Goal: Task Accomplishment & Management: Manage account settings

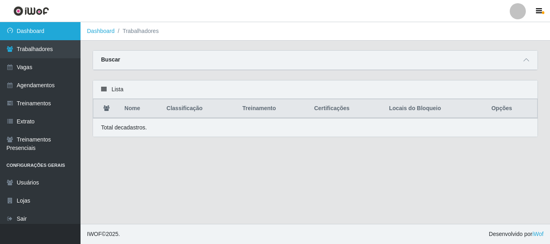
click at [39, 33] on link "Dashboard" at bounding box center [40, 31] width 80 height 18
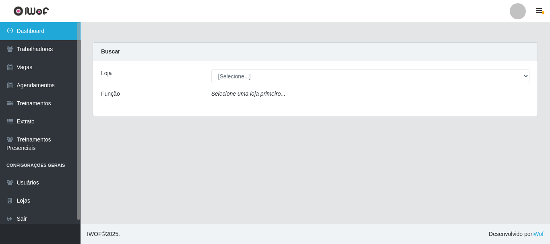
click at [14, 30] on link "Dashboard" at bounding box center [40, 31] width 80 height 18
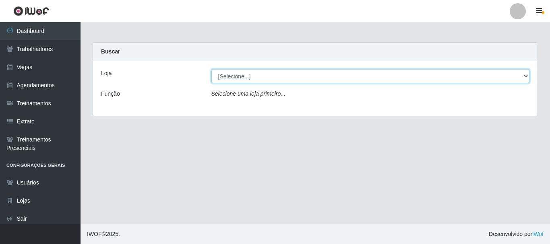
click at [527, 76] on select "[Selecione...] Supermercado Queiroz - Caicó" at bounding box center [370, 76] width 318 height 14
select select "512"
click at [211, 69] on select "[Selecione...] Supermercado Queiroz - Caicó" at bounding box center [370, 76] width 318 height 14
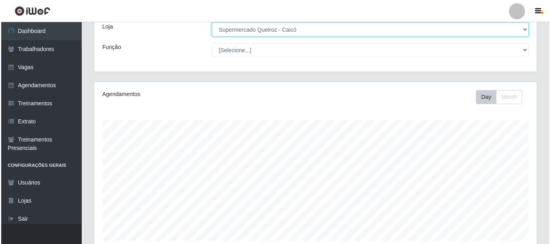
scroll to position [189, 0]
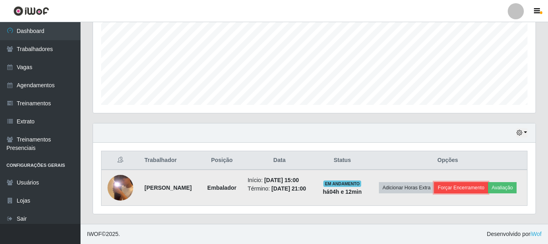
click at [481, 182] on button "Forçar Encerramento" at bounding box center [461, 187] width 54 height 11
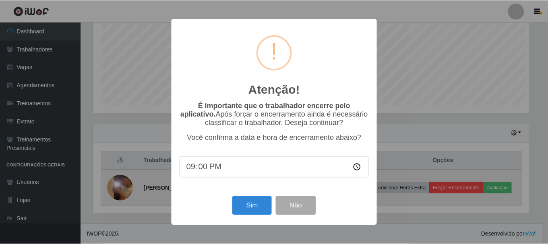
scroll to position [167, 438]
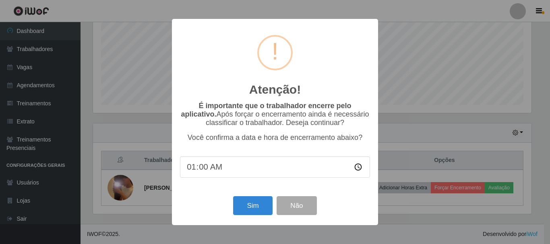
type input "19:00"
click at [258, 208] on button "Sim" at bounding box center [252, 205] width 39 height 19
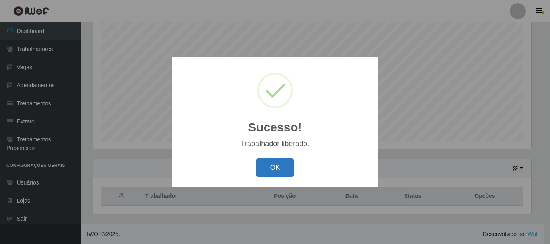
click at [273, 168] on button "OK" at bounding box center [274, 168] width 37 height 19
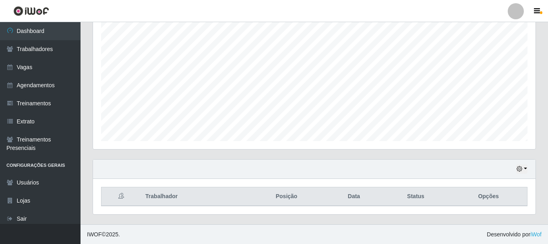
scroll to position [147, 0]
click at [486, 194] on th "Opções" at bounding box center [487, 196] width 77 height 19
click at [486, 199] on th "Opções" at bounding box center [487, 196] width 77 height 19
click at [164, 198] on th "Trabalhador" at bounding box center [193, 196] width 106 height 19
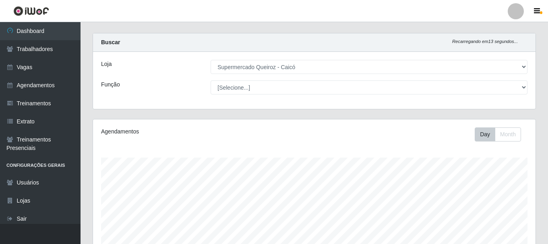
scroll to position [0, 0]
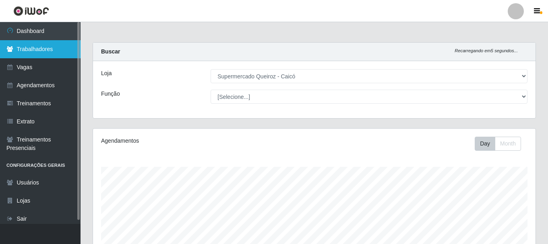
click at [29, 49] on link "Trabalhadores" at bounding box center [40, 49] width 80 height 18
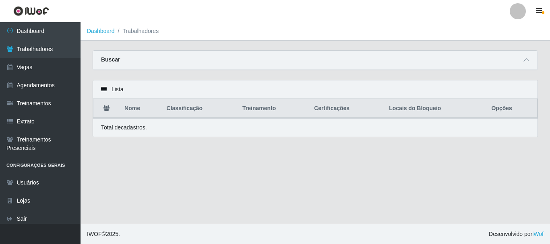
click at [138, 59] on div "Buscar" at bounding box center [315, 60] width 444 height 19
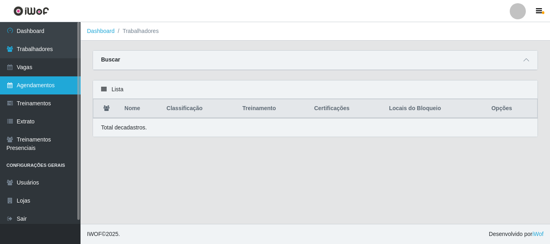
click at [20, 88] on link "Agendamentos" at bounding box center [40, 85] width 80 height 18
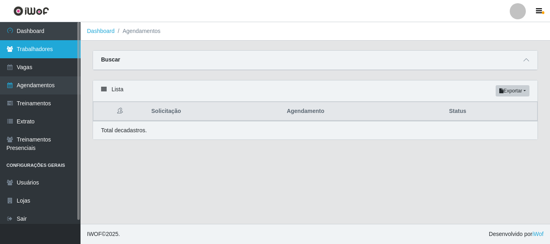
click at [30, 47] on link "Trabalhadores" at bounding box center [40, 49] width 80 height 18
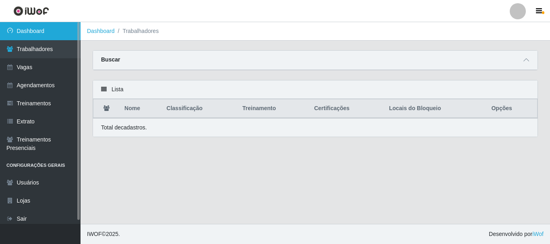
drag, startPoint x: 36, startPoint y: 20, endPoint x: 39, endPoint y: 26, distance: 6.7
click at [37, 23] on div "Perfil Alterar Senha Sair Dashboard Trabalhadores Vagas Agendamentos Treinament…" at bounding box center [275, 122] width 550 height 244
click at [42, 30] on link "Dashboard" at bounding box center [40, 31] width 80 height 18
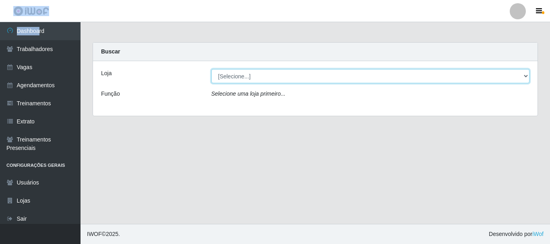
click at [257, 72] on select "[Selecione...] Supermercado Queiroz - Caicó" at bounding box center [370, 76] width 318 height 14
select select "512"
click at [211, 69] on select "[Selecione...] Supermercado Queiroz - Caicó" at bounding box center [370, 76] width 318 height 14
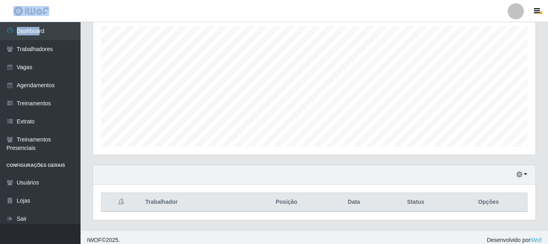
scroll to position [147, 0]
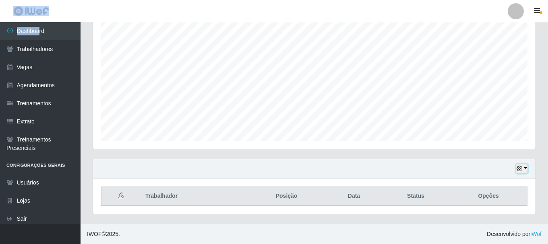
click at [523, 169] on button "button" at bounding box center [521, 168] width 11 height 9
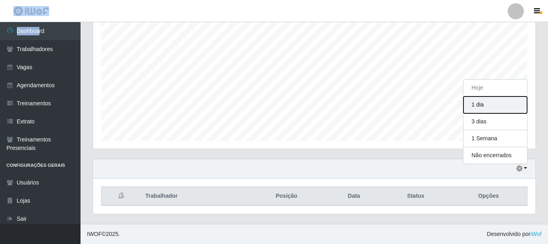
click at [481, 105] on button "1 dia" at bounding box center [495, 105] width 64 height 17
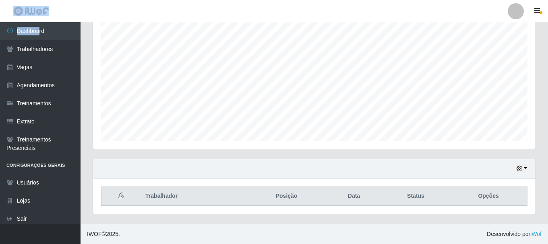
scroll to position [147, 0]
click at [526, 167] on button "button" at bounding box center [521, 168] width 11 height 9
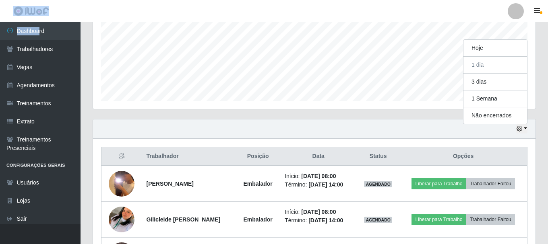
scroll to position [254, 0]
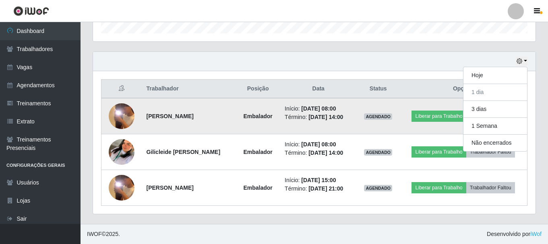
drag, startPoint x: 232, startPoint y: 111, endPoint x: 228, endPoint y: 113, distance: 4.4
click at [230, 113] on td "[PERSON_NAME]" at bounding box center [189, 116] width 95 height 36
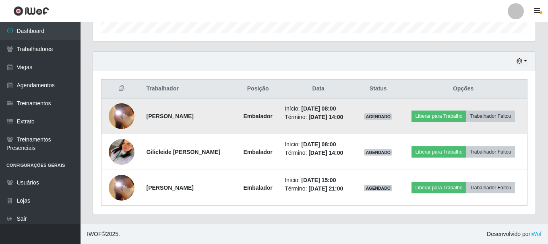
click at [224, 116] on td "[PERSON_NAME]" at bounding box center [189, 116] width 95 height 36
click at [223, 115] on td "[PERSON_NAME]" at bounding box center [189, 116] width 95 height 36
drag, startPoint x: 222, startPoint y: 116, endPoint x: 135, endPoint y: 132, distance: 88.4
click at [137, 130] on tr "[PERSON_NAME] de [PERSON_NAME] Início: [DATE] 08:00 Término: [DATE] 14:00 AGEND…" at bounding box center [314, 116] width 426 height 36
copy tr "[PERSON_NAME]"
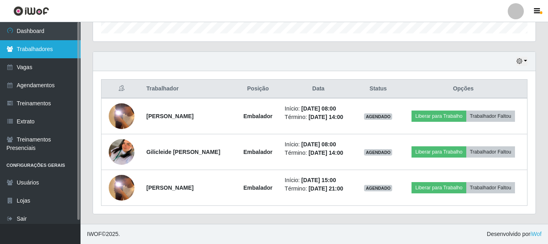
click at [44, 44] on link "Trabalhadores" at bounding box center [40, 49] width 80 height 18
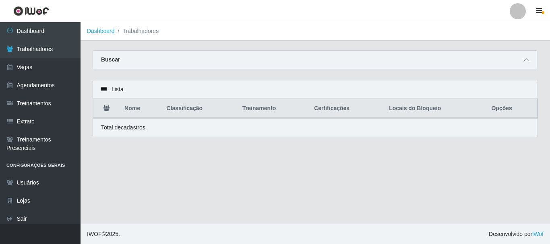
click at [138, 54] on div "Buscar" at bounding box center [315, 60] width 444 height 19
click at [131, 55] on div "Buscar" at bounding box center [315, 60] width 444 height 19
click at [148, 132] on div "Total de cadastros." at bounding box center [315, 127] width 444 height 19
drag, startPoint x: 523, startPoint y: 58, endPoint x: 525, endPoint y: 62, distance: 4.9
click at [523, 60] on span at bounding box center [526, 60] width 10 height 9
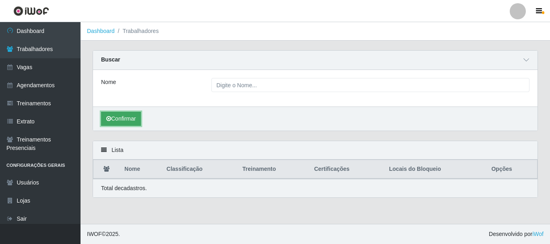
click at [123, 119] on button "Confirmar" at bounding box center [121, 119] width 40 height 14
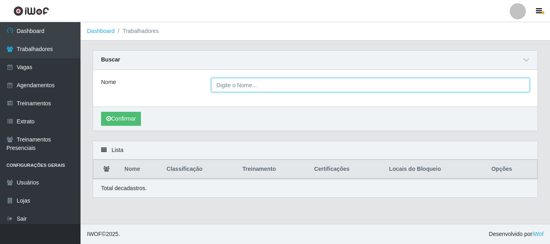
click at [222, 87] on input "Nome" at bounding box center [370, 85] width 318 height 14
type input "[PERSON_NAME]"
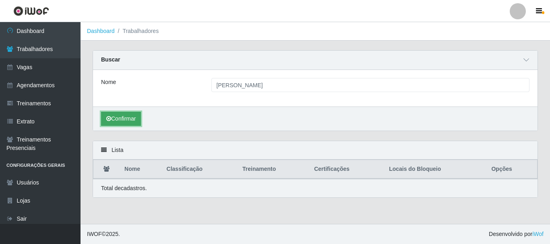
click at [122, 118] on button "Confirmar" at bounding box center [121, 119] width 40 height 14
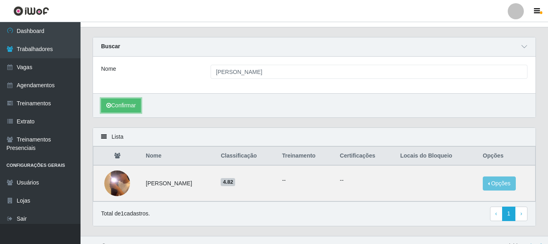
scroll to position [26, 0]
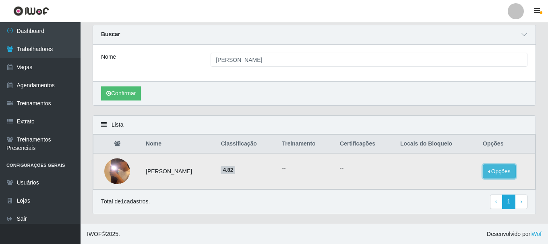
click at [511, 169] on button "Opções" at bounding box center [498, 172] width 33 height 14
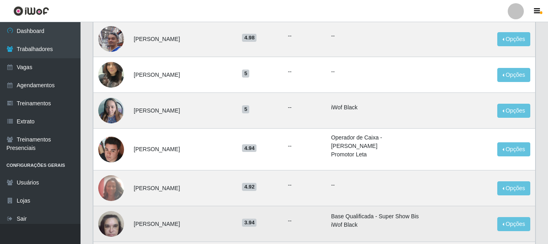
scroll to position [527, 0]
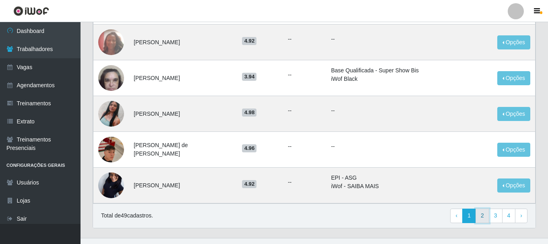
click at [485, 209] on link "2" at bounding box center [482, 216] width 14 height 14
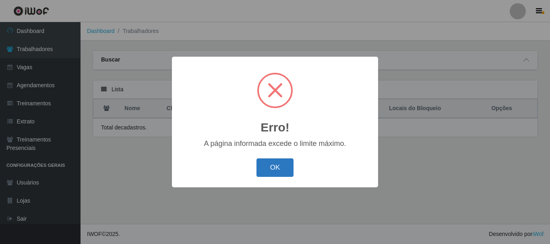
click at [272, 165] on button "OK" at bounding box center [274, 168] width 37 height 19
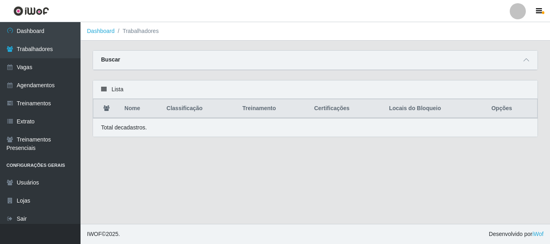
click at [125, 60] on div "Buscar" at bounding box center [315, 60] width 444 height 19
click at [104, 60] on strong "Buscar" at bounding box center [110, 59] width 19 height 6
click at [119, 58] on div "Buscar" at bounding box center [315, 60] width 444 height 19
click at [112, 94] on div "Lista" at bounding box center [315, 89] width 444 height 19
click at [524, 60] on icon at bounding box center [526, 60] width 6 height 6
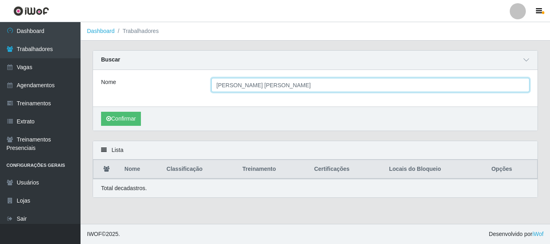
click at [297, 84] on input "[PERSON_NAME]" at bounding box center [370, 85] width 318 height 14
click at [101, 112] on button "Confirmar" at bounding box center [121, 119] width 40 height 14
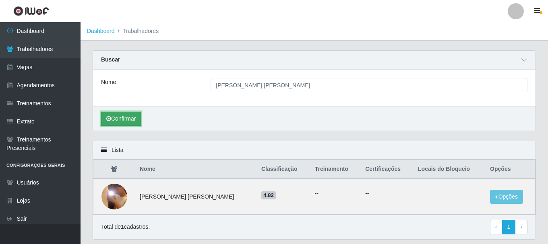
click at [113, 122] on button "Confirmar" at bounding box center [121, 119] width 40 height 14
click at [132, 120] on button "Confirmar" at bounding box center [121, 119] width 40 height 14
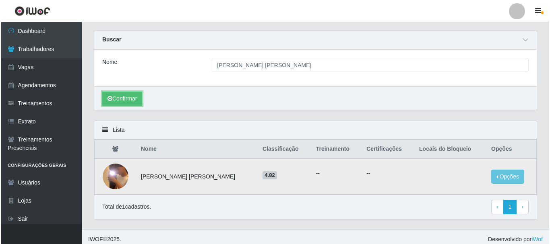
scroll to position [26, 0]
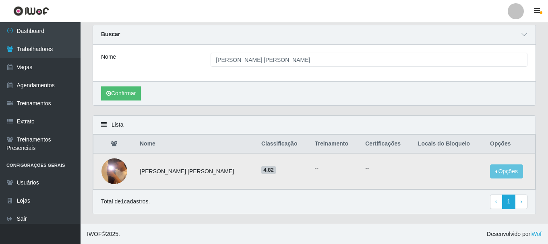
click at [117, 171] on img at bounding box center [114, 171] width 26 height 57
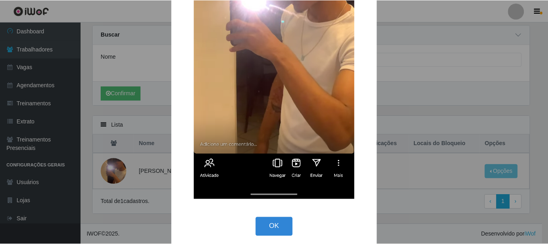
scroll to position [184, 0]
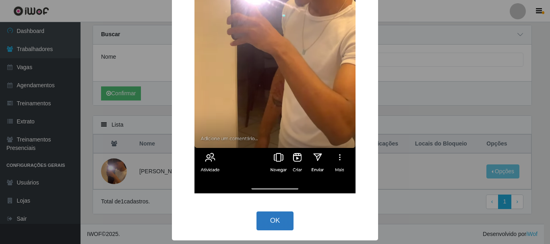
click at [264, 221] on button "OK" at bounding box center [274, 221] width 37 height 19
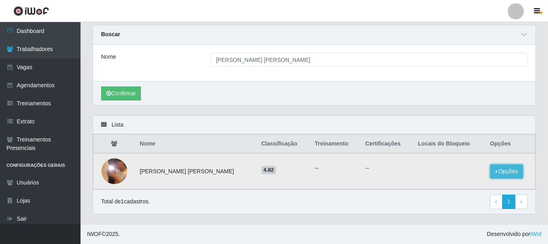
click at [500, 170] on button "Opções" at bounding box center [506, 172] width 33 height 14
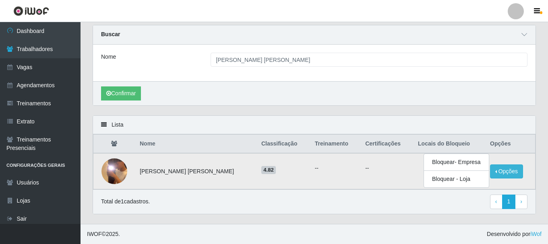
click at [261, 167] on span "4.82" at bounding box center [268, 170] width 14 height 8
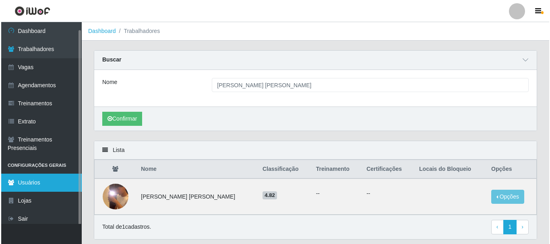
scroll to position [26, 0]
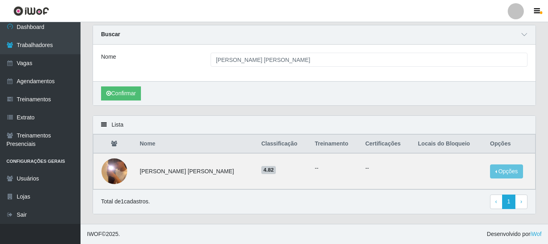
click at [104, 125] on icon at bounding box center [104, 125] width 6 height 6
click at [104, 124] on icon at bounding box center [104, 125] width 6 height 6
click at [115, 167] on img at bounding box center [114, 171] width 26 height 57
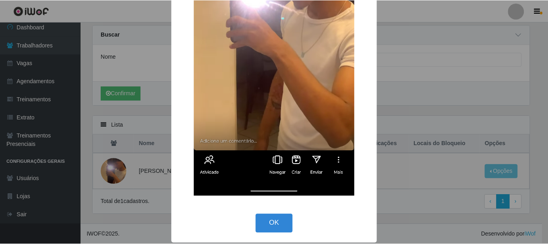
scroll to position [184, 0]
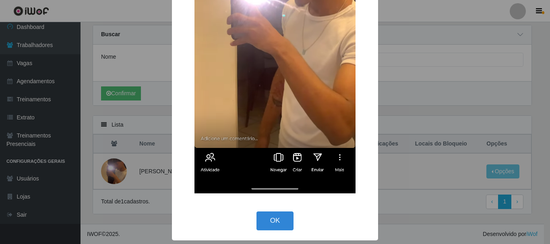
click at [31, 48] on div "× OK Cancel" at bounding box center [275, 122] width 550 height 244
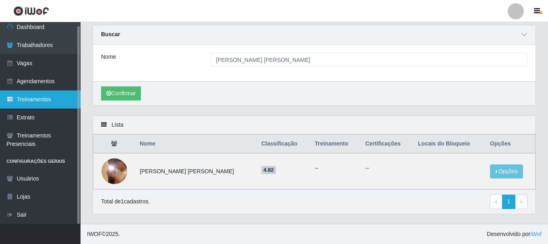
click at [39, 95] on link "Treinamentos" at bounding box center [40, 100] width 80 height 18
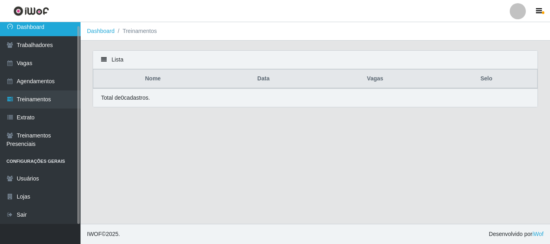
click at [25, 30] on link "Dashboard" at bounding box center [40, 27] width 80 height 18
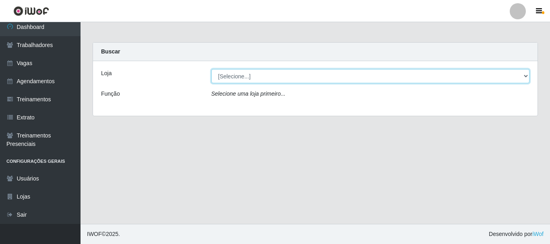
click at [490, 75] on select "[Selecione...] Supermercado Queiroz - Caicó" at bounding box center [370, 76] width 318 height 14
select select "512"
click at [211, 69] on select "[Selecione...] Supermercado Queiroz - Caicó" at bounding box center [370, 76] width 318 height 14
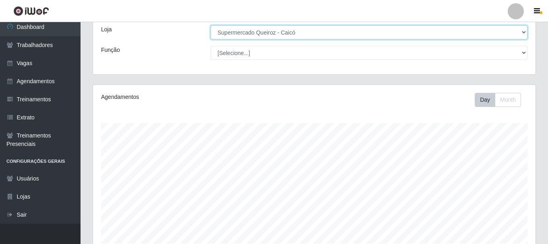
scroll to position [147, 0]
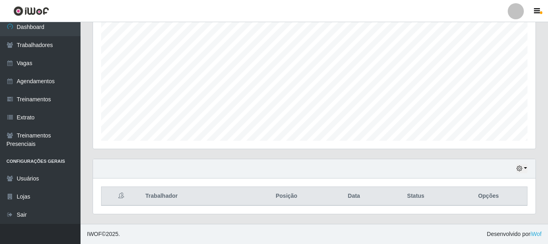
click at [489, 200] on th "Opções" at bounding box center [487, 196] width 77 height 19
click at [486, 197] on th "Opções" at bounding box center [487, 196] width 77 height 19
click at [526, 168] on button "button" at bounding box center [521, 168] width 11 height 9
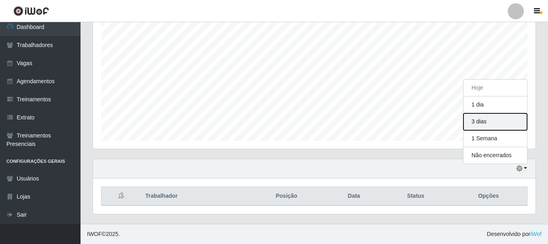
click at [477, 120] on button "3 dias" at bounding box center [495, 121] width 64 height 17
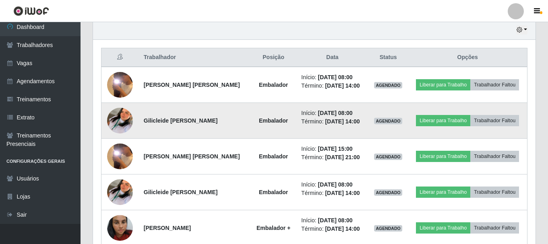
scroll to position [308, 0]
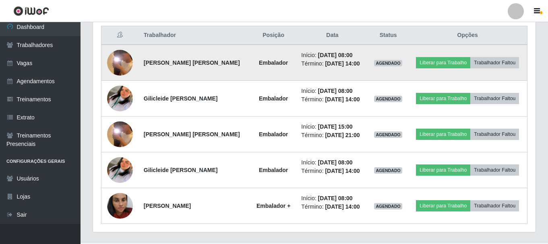
click at [389, 64] on span "AGENDADO" at bounding box center [388, 63] width 28 height 6
click at [184, 66] on td "[PERSON_NAME]" at bounding box center [194, 63] width 111 height 36
drag, startPoint x: 184, startPoint y: 66, endPoint x: 191, endPoint y: 64, distance: 7.3
click at [187, 65] on strong "[PERSON_NAME]" at bounding box center [192, 63] width 96 height 6
click at [341, 56] on time "[DATE] 08:00" at bounding box center [335, 55] width 35 height 6
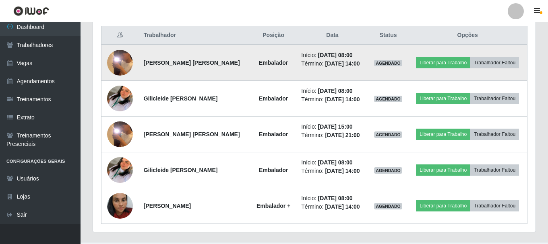
click at [124, 63] on img at bounding box center [120, 62] width 26 height 57
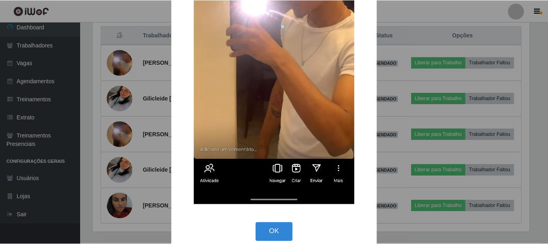
scroll to position [184, 0]
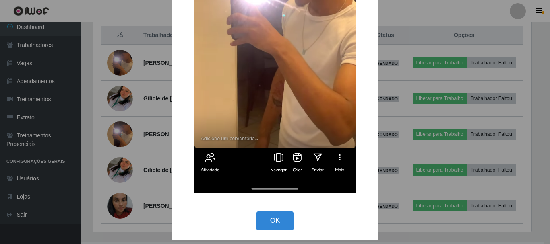
click at [134, 96] on div "× OK Cancel" at bounding box center [275, 122] width 550 height 244
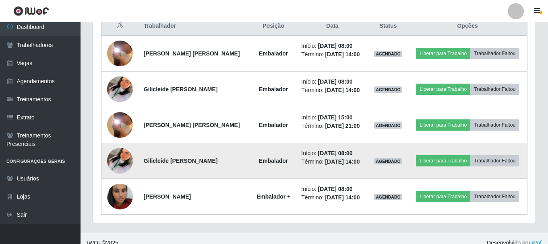
scroll to position [326, 0]
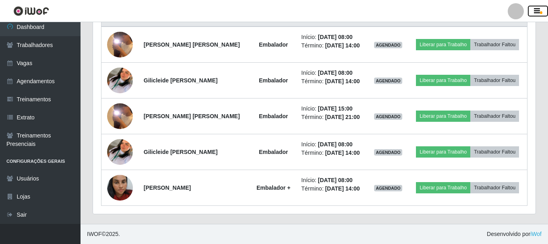
click at [537, 15] on button "button" at bounding box center [537, 11] width 20 height 11
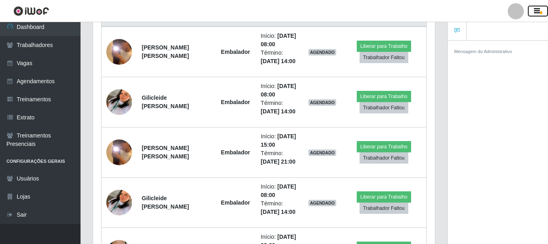
scroll to position [402173, 401998]
click at [479, 32] on ul at bounding box center [497, 31] width 100 height 19
click at [457, 33] on icon at bounding box center [457, 31] width 6 height 6
click at [457, 32] on icon at bounding box center [457, 31] width 6 height 6
click at [473, 28] on ul at bounding box center [497, 31] width 100 height 19
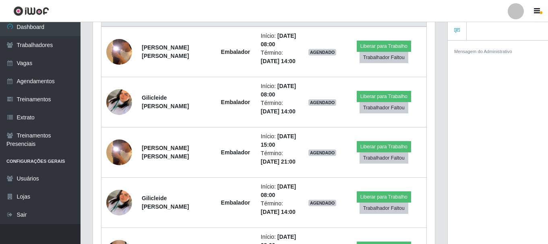
click at [478, 30] on ul at bounding box center [497, 31] width 100 height 19
click at [541, 12] on span "button" at bounding box center [541, 12] width 2 height 3
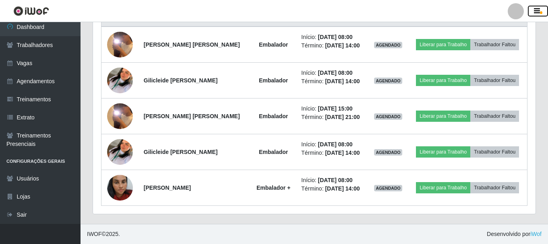
scroll to position [402173, 401898]
click at [541, 12] on span "button" at bounding box center [541, 12] width 2 height 3
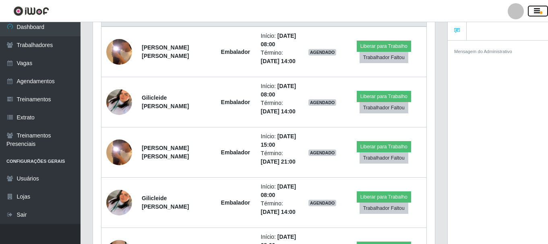
scroll to position [402173, 401998]
click at [481, 31] on ul at bounding box center [497, 31] width 100 height 19
click at [466, 55] on div "Mensagem do Administrativo" at bounding box center [497, 51] width 100 height 21
click at [477, 28] on ul at bounding box center [497, 31] width 100 height 19
click at [456, 29] on icon at bounding box center [457, 31] width 6 height 6
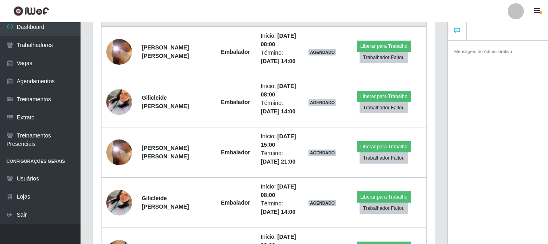
click at [476, 50] on small "Mensagem do Administrativo" at bounding box center [483, 51] width 58 height 5
click at [534, 6] on button "button" at bounding box center [537, 11] width 20 height 11
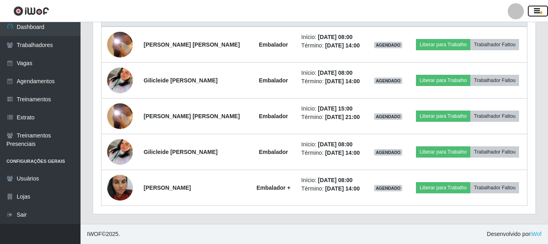
scroll to position [167, 442]
